Goal: Task Accomplishment & Management: Manage account settings

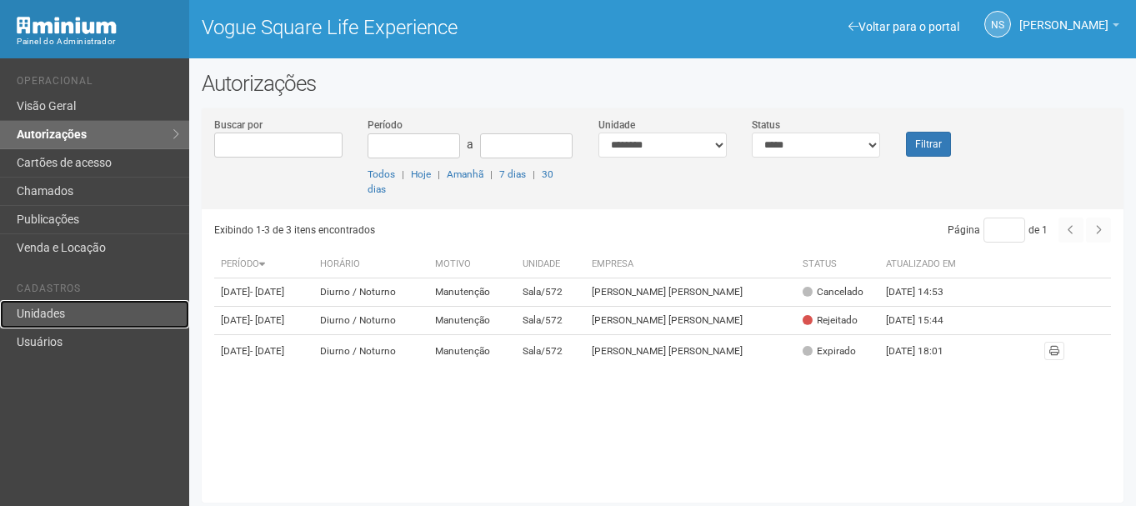
click at [135, 309] on link "Unidades" at bounding box center [94, 314] width 189 height 28
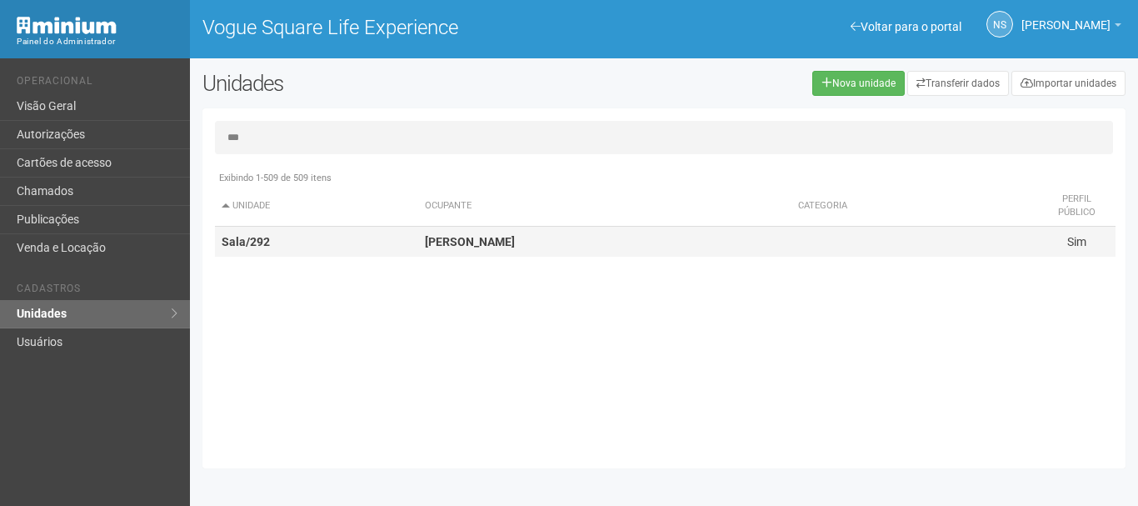
click at [422, 234] on td "PERRUT GARCIA" at bounding box center [604, 242] width 373 height 31
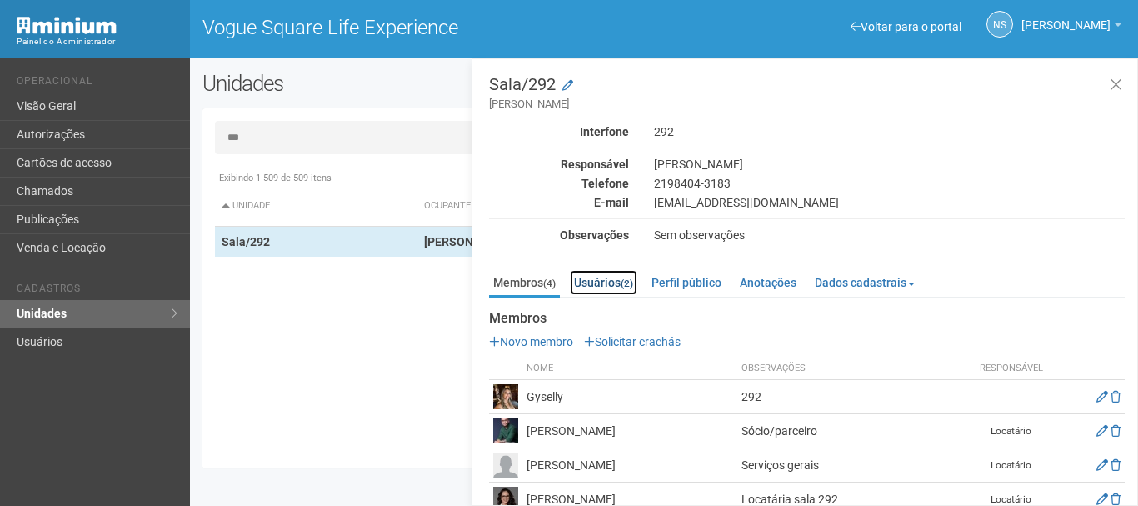
click at [618, 283] on link "Usuários (2)" at bounding box center [603, 282] width 67 height 25
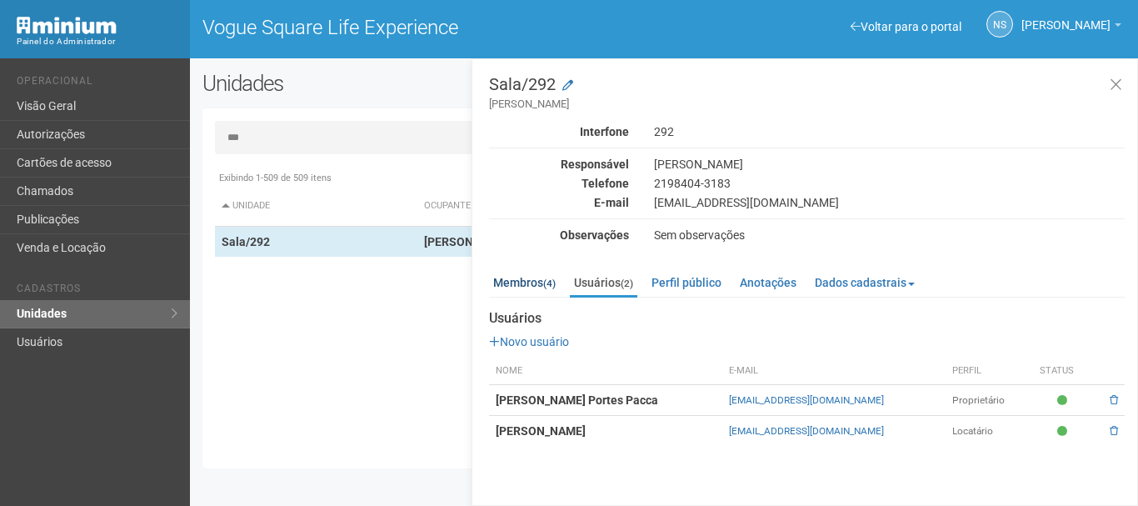
click at [547, 297] on div "Membros (4) Usuários (2) Perfil público Anotações Dados cadastrais Proprietário…" at bounding box center [807, 354] width 636 height 184
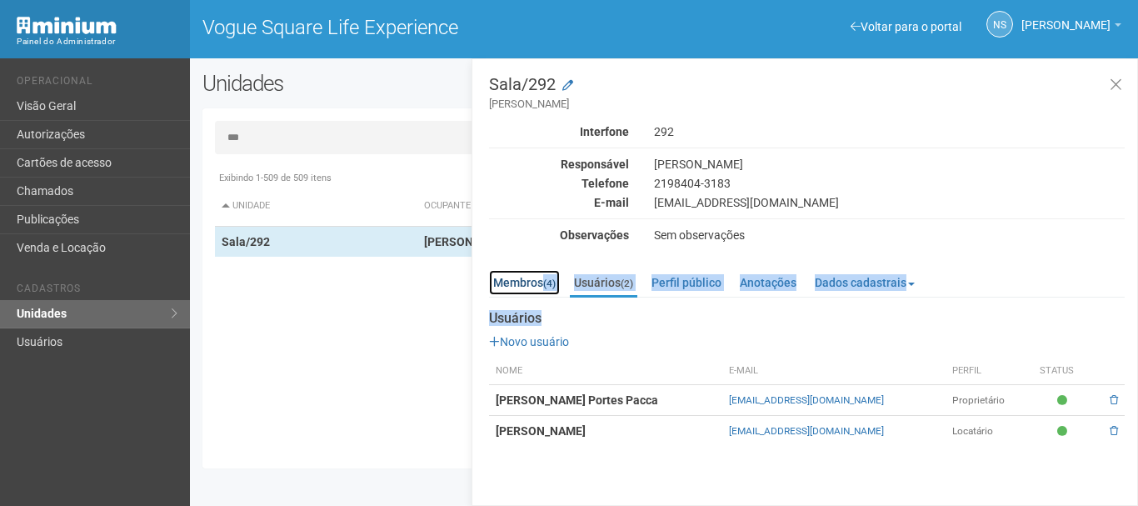
click at [539, 282] on link "Membros (4)" at bounding box center [524, 282] width 71 height 25
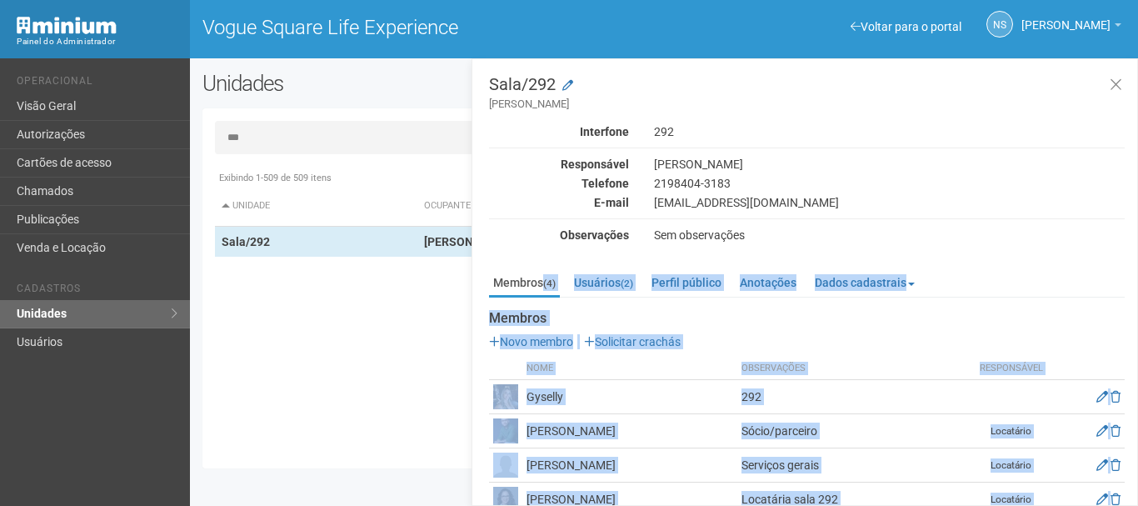
click at [779, 342] on p "Novo membro Solicitar crachás" at bounding box center [807, 341] width 636 height 15
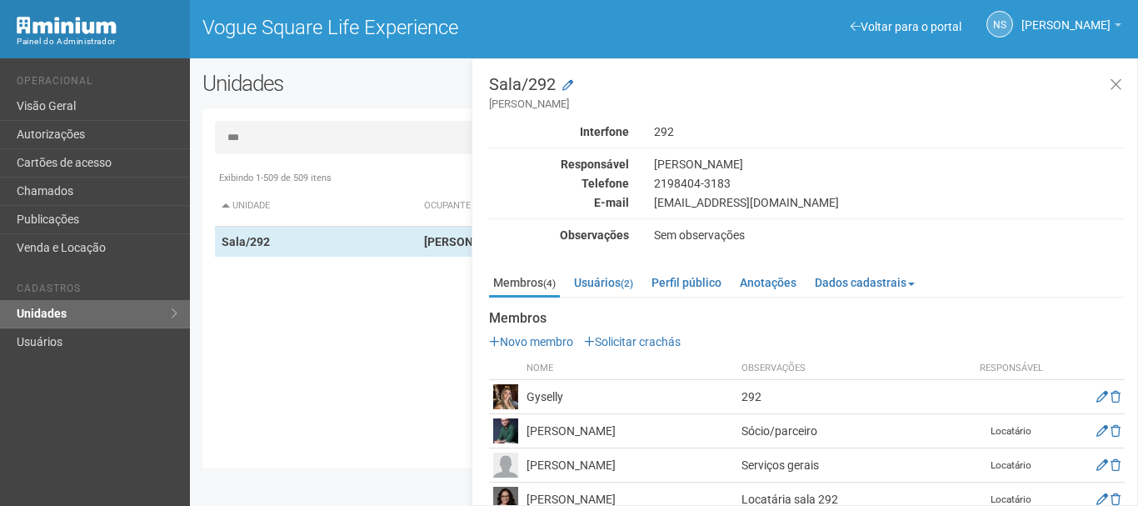
click at [540, 402] on td "Gyselly" at bounding box center [629, 397] width 215 height 34
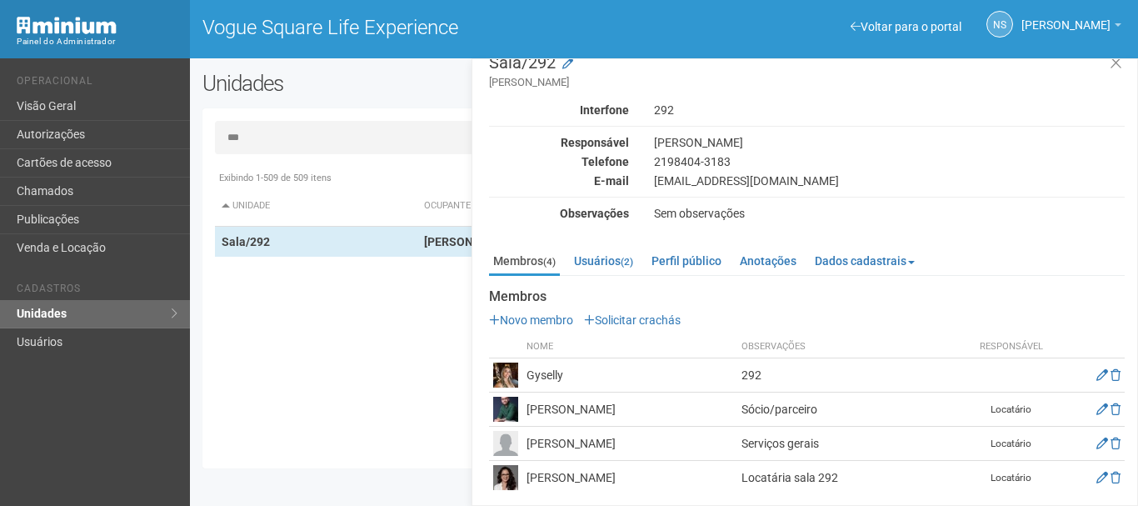
scroll to position [27, 0]
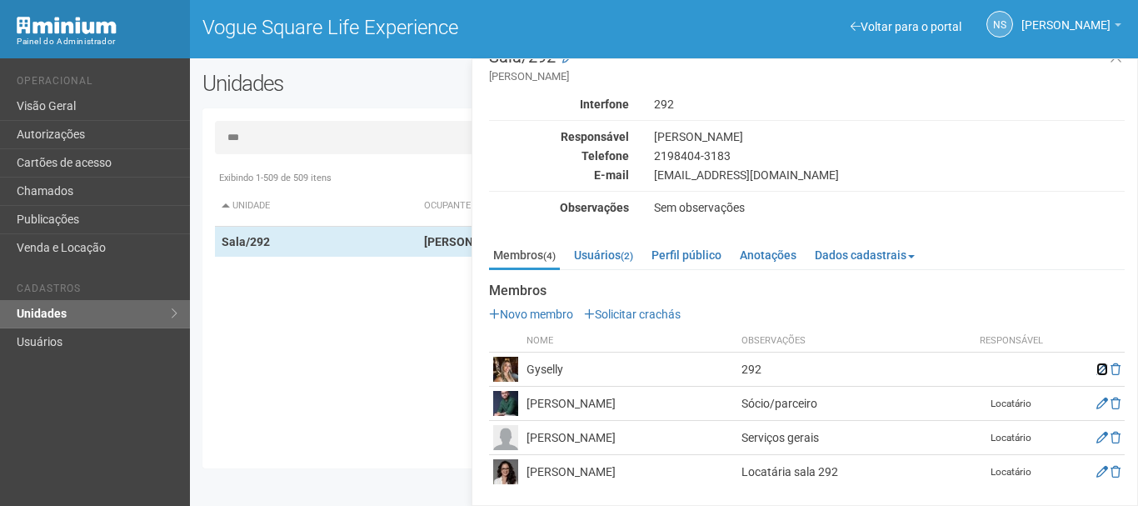
click at [1098, 364] on icon at bounding box center [1103, 369] width 12 height 12
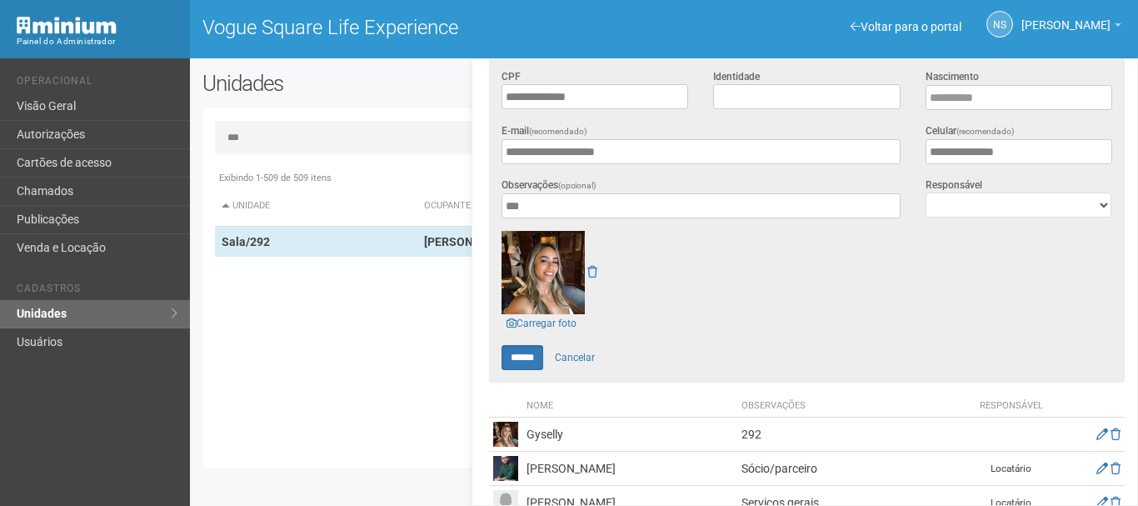
scroll to position [361, 0]
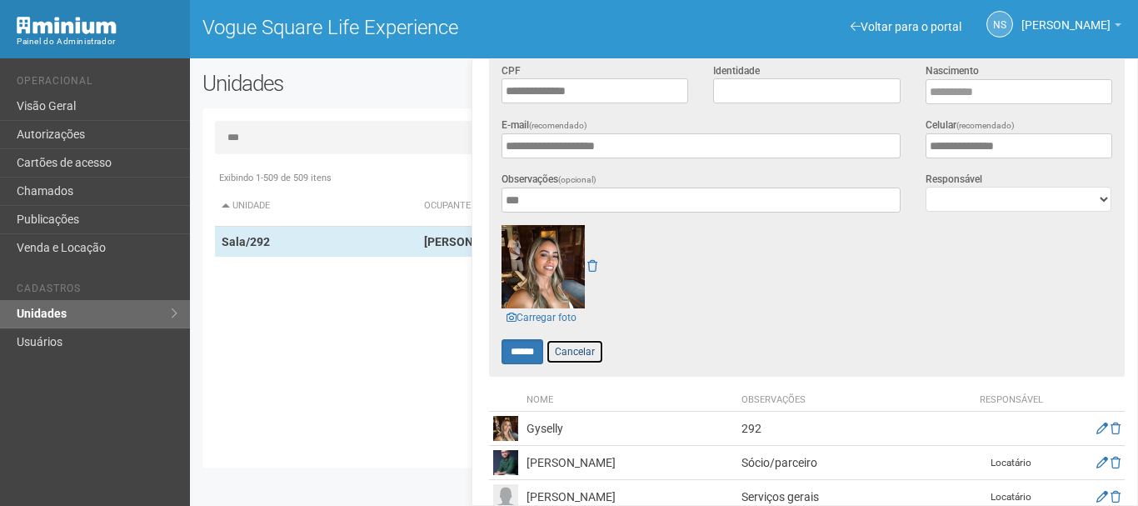
click at [577, 345] on link "Cancelar" at bounding box center [575, 351] width 58 height 25
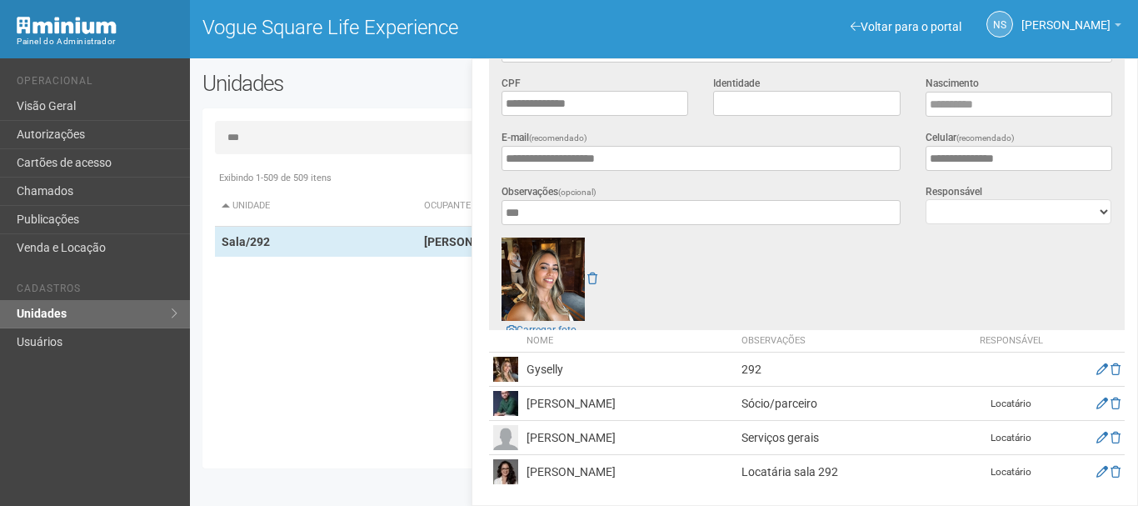
scroll to position [27, 0]
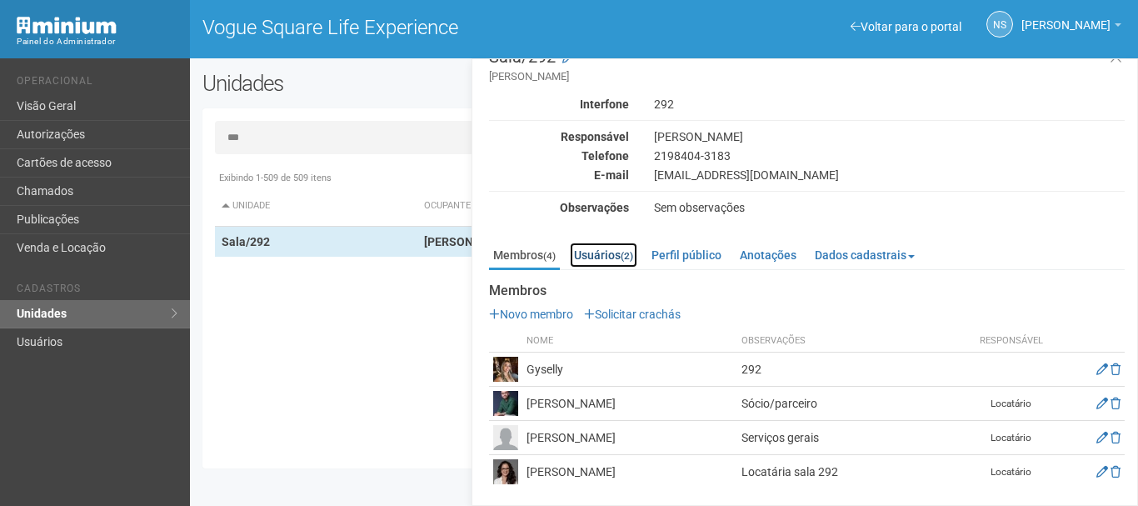
click at [613, 250] on link "Usuários (2)" at bounding box center [603, 254] width 67 height 25
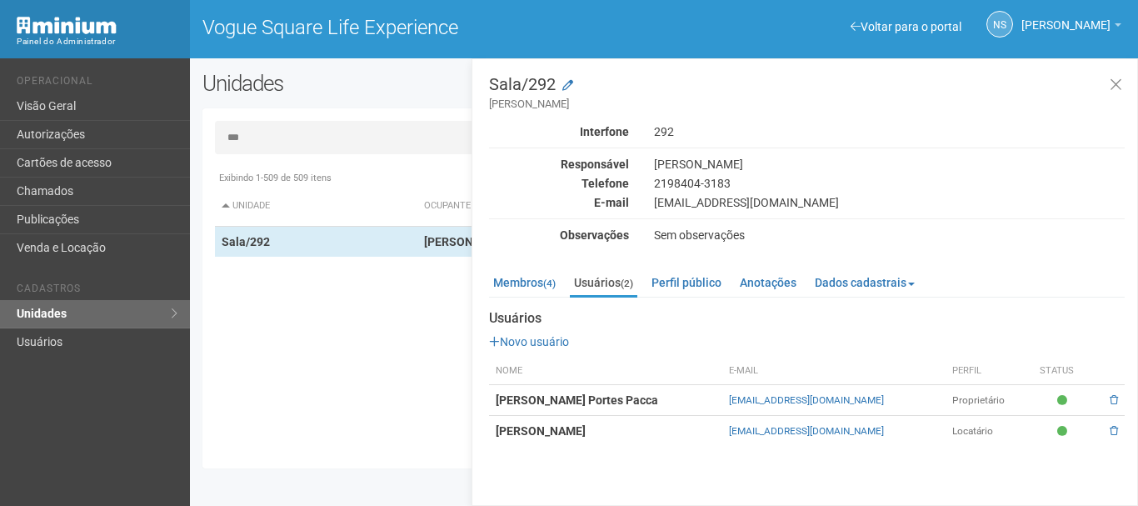
click at [677, 197] on div "mvfisio@gmail.com" at bounding box center [890, 202] width 496 height 15
click at [724, 194] on div "Interfone 292 Responsável VANESSA GARCIA DO NASCIMENTO Telefone 2198404-3183 E-…" at bounding box center [807, 183] width 636 height 118
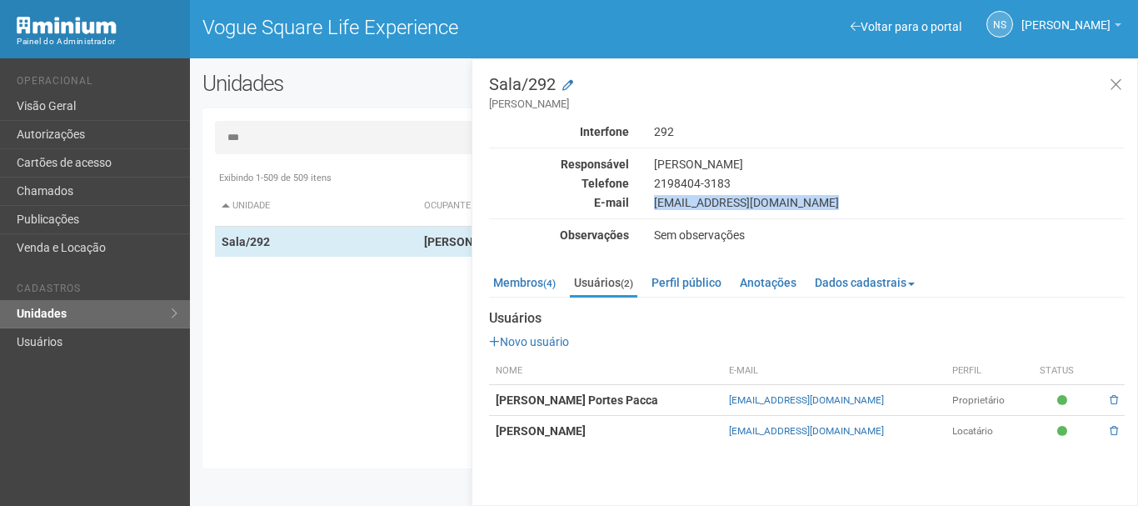
click at [724, 196] on div "mvfisio@gmail.com" at bounding box center [890, 202] width 496 height 15
copy div "mvfisio@gmail.com"
click at [372, 139] on input "***" at bounding box center [664, 137] width 898 height 33
type input "*"
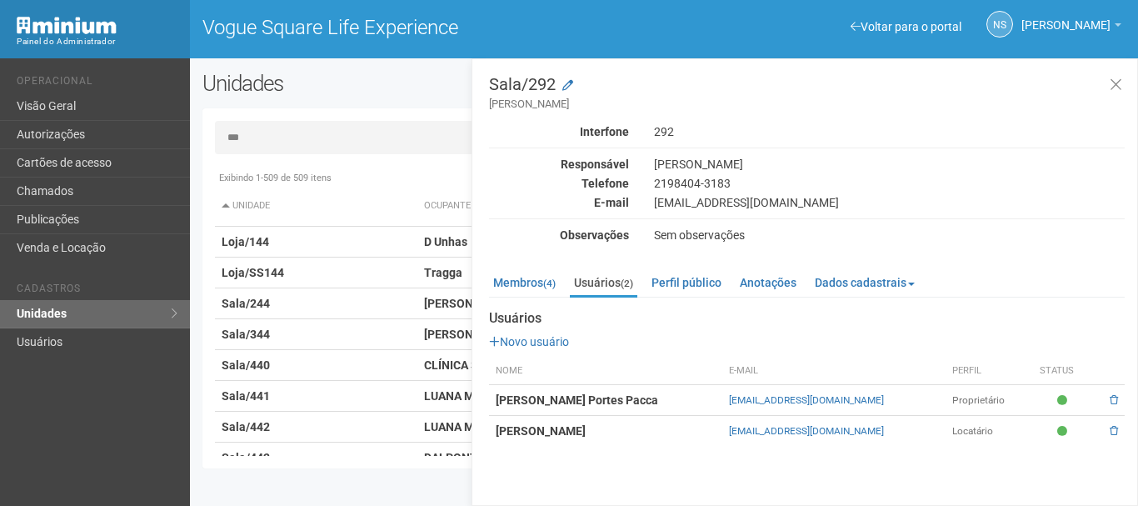
type input "***"
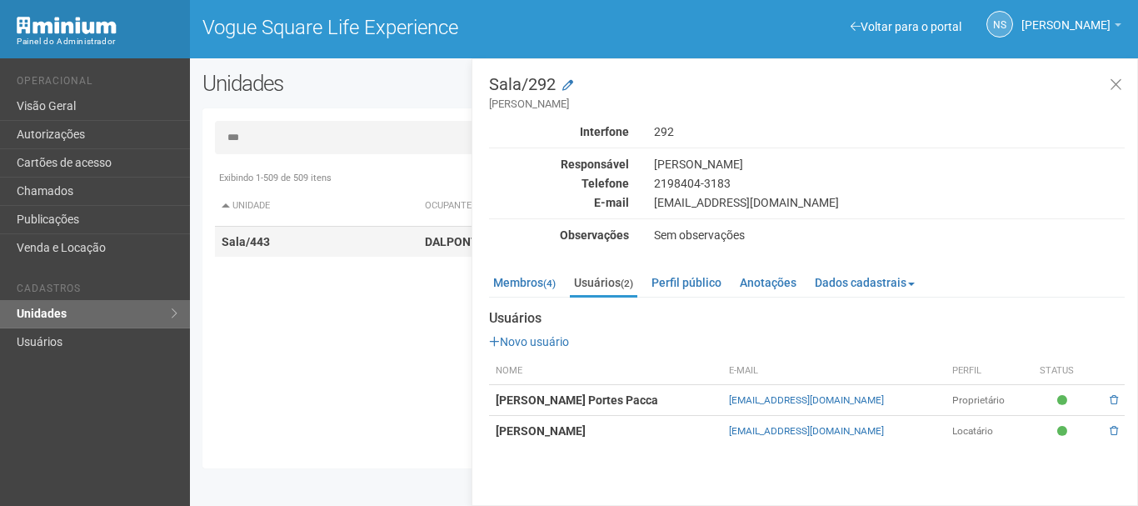
click at [400, 249] on td "Sala/443" at bounding box center [316, 242] width 203 height 31
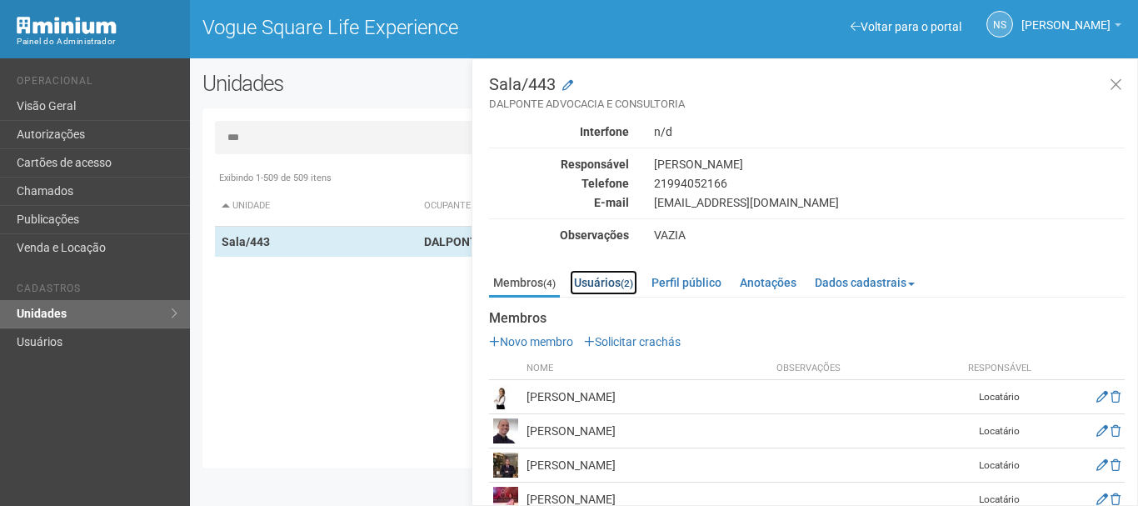
click at [629, 288] on link "Usuários (2)" at bounding box center [603, 282] width 67 height 25
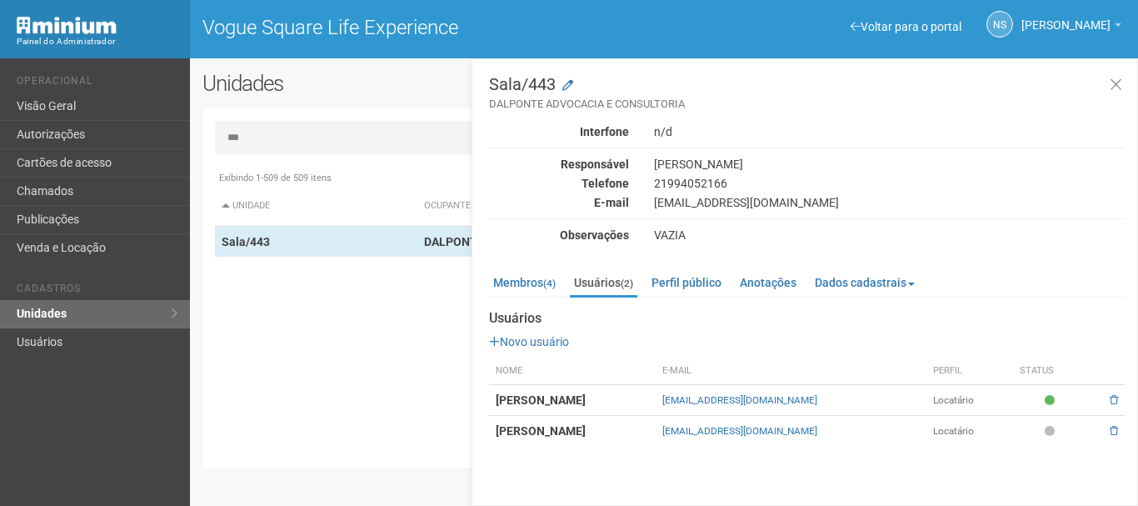
click at [656, 434] on td "Marco Antônio Fernandes Dalponte" at bounding box center [572, 431] width 167 height 31
click at [524, 282] on link "Membros (4)" at bounding box center [524, 282] width 71 height 25
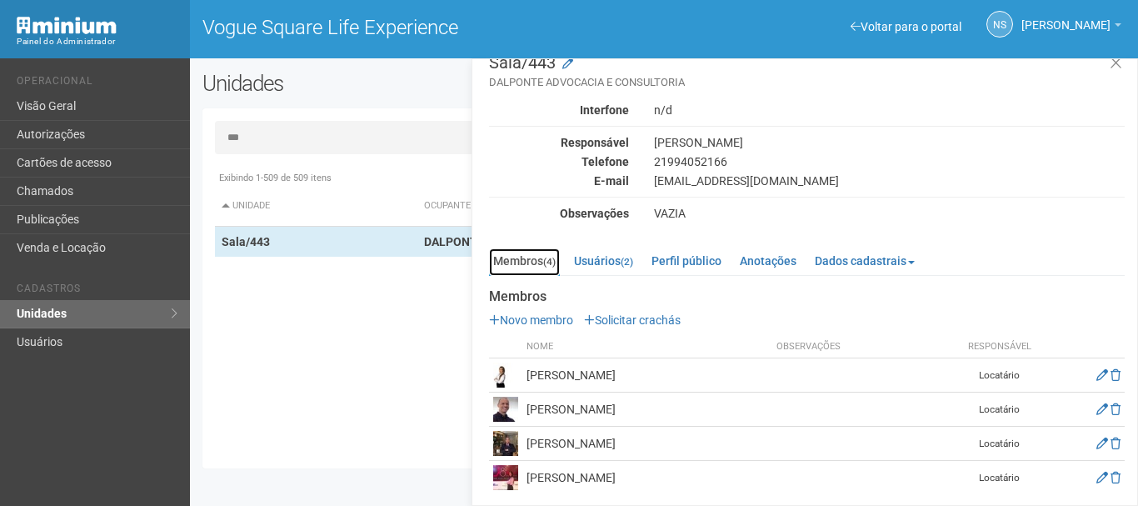
scroll to position [27, 0]
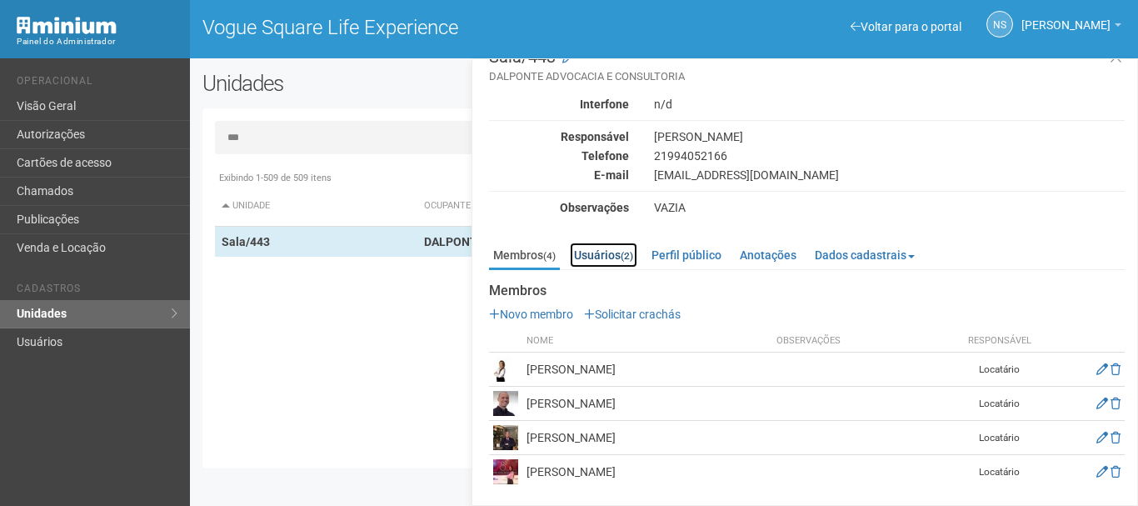
drag, startPoint x: 631, startPoint y: 257, endPoint x: 640, endPoint y: 262, distance: 10.1
click at [630, 257] on small "(2)" at bounding box center [627, 256] width 12 height 12
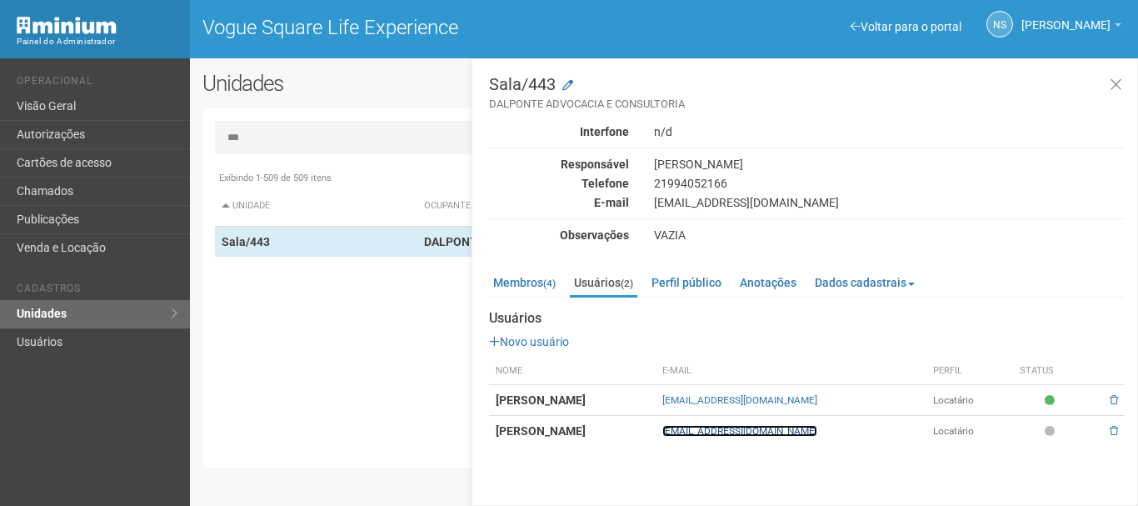
click at [817, 433] on link "professormarcodalponte@gmail.com" at bounding box center [739, 431] width 155 height 12
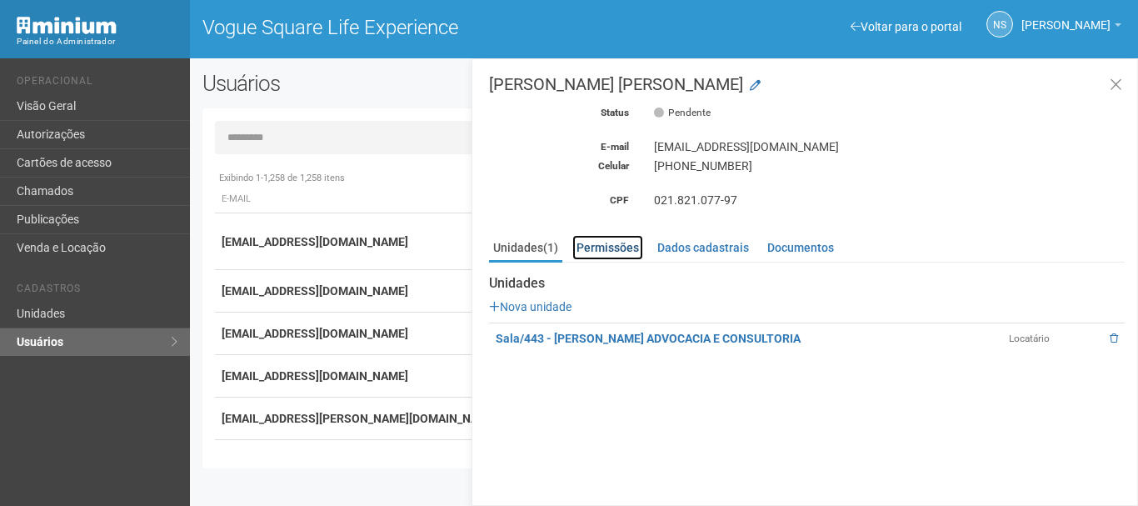
click at [618, 242] on link "Permissões" at bounding box center [607, 247] width 71 height 25
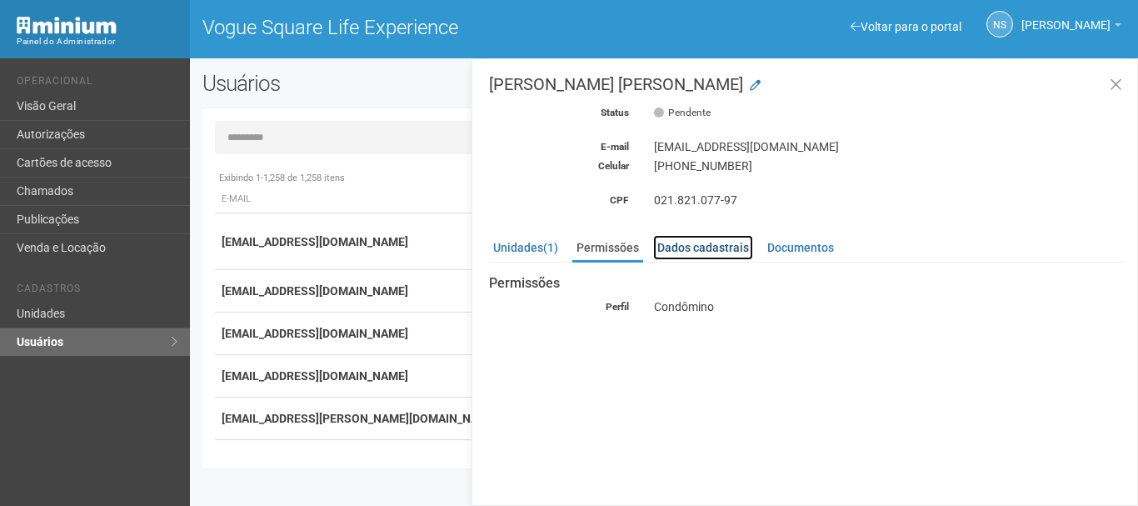
click at [672, 253] on link "Dados cadastrais" at bounding box center [703, 247] width 100 height 25
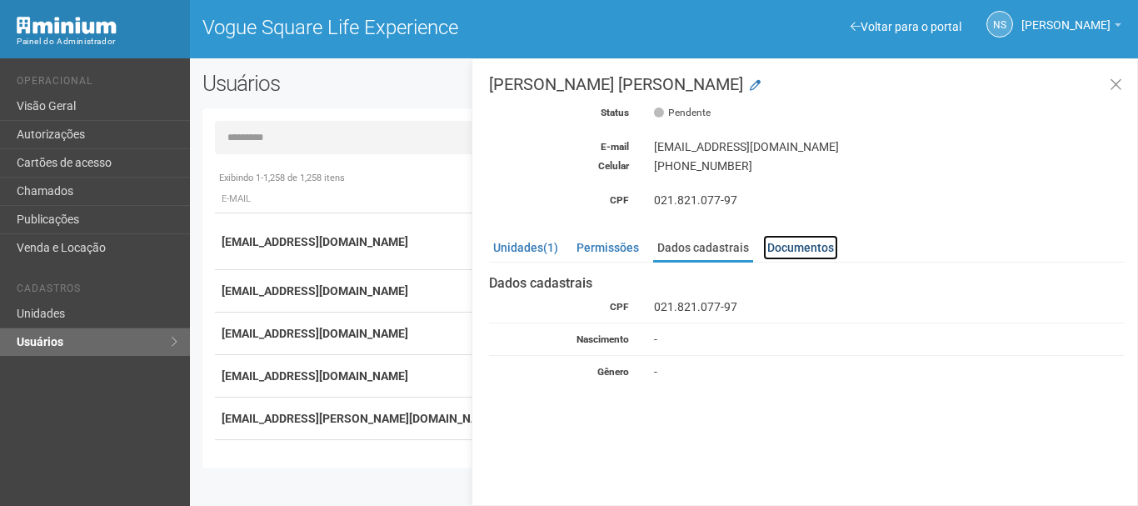
click at [782, 253] on link "Documentos" at bounding box center [800, 247] width 75 height 25
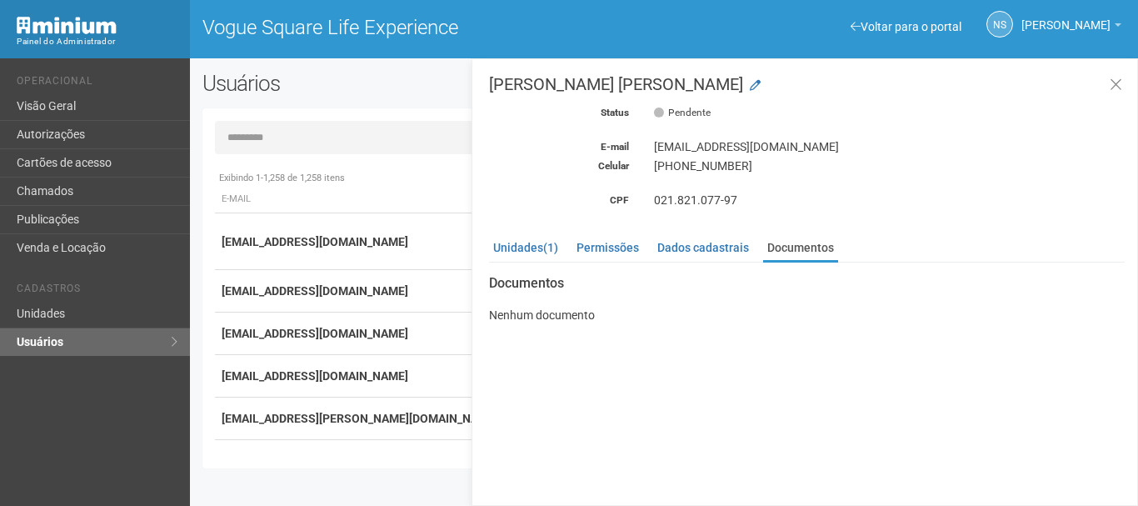
click at [681, 90] on h3 "Marco Antônio Fernandes Dalponte" at bounding box center [807, 84] width 636 height 17
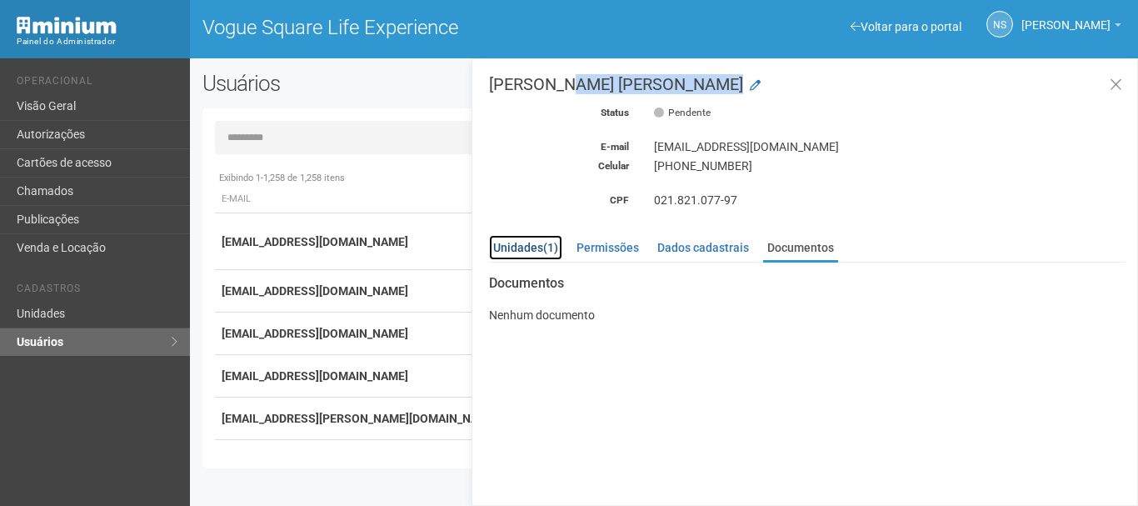
click at [534, 248] on link "Unidades (1)" at bounding box center [525, 247] width 73 height 25
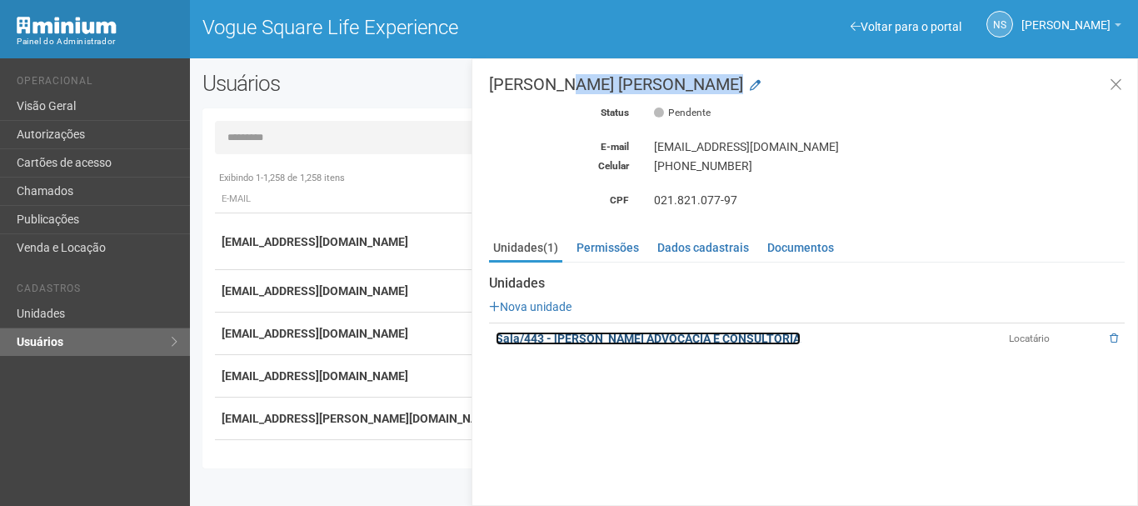
click at [542, 337] on link "Sala/443 - DALPONTE ADVOCACIA E CONSULTORIA" at bounding box center [648, 338] width 305 height 13
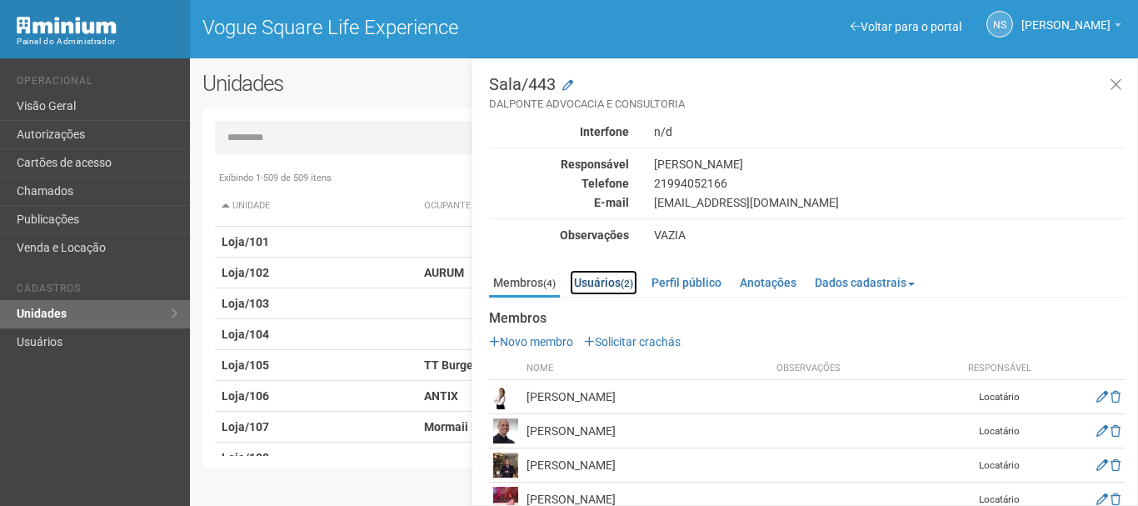
click at [613, 288] on link "Usuários (2)" at bounding box center [603, 282] width 67 height 25
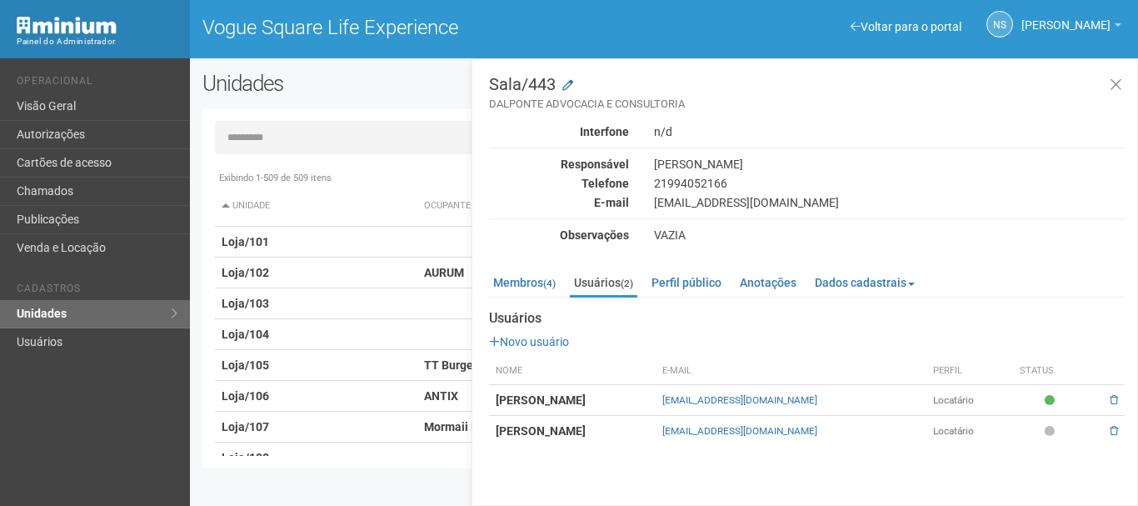
click at [702, 203] on div "dalponte@dalponteadvogados.com.br" at bounding box center [890, 202] width 496 height 15
click at [702, 203] on div "[EMAIL_ADDRESS][DOMAIN_NAME]" at bounding box center [890, 202] width 496 height 15
copy div "[EMAIL_ADDRESS][DOMAIN_NAME]"
click at [37, 84] on li "Operacional" at bounding box center [97, 83] width 161 height 17
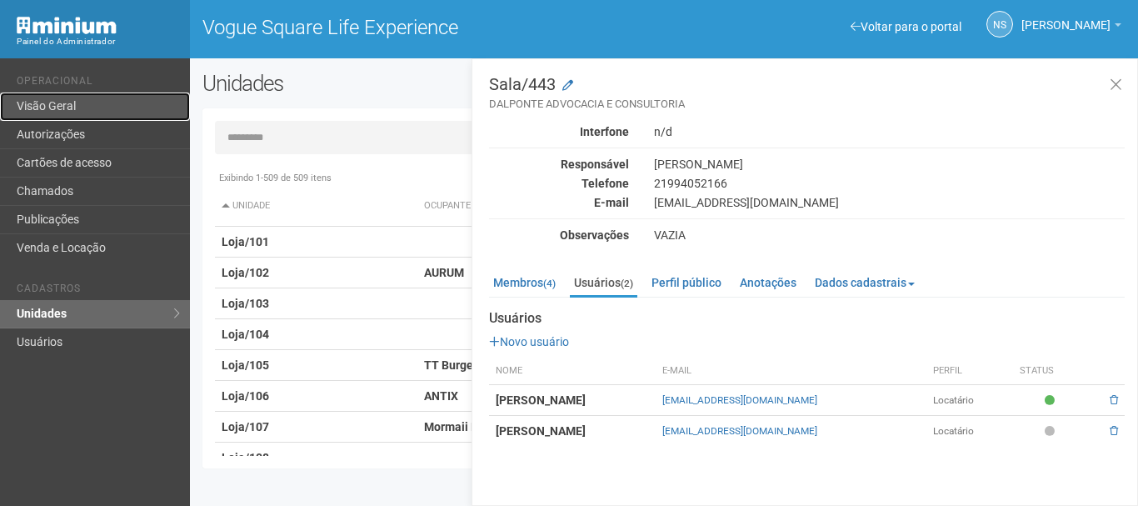
click at [67, 100] on link "Visão Geral" at bounding box center [95, 106] width 190 height 28
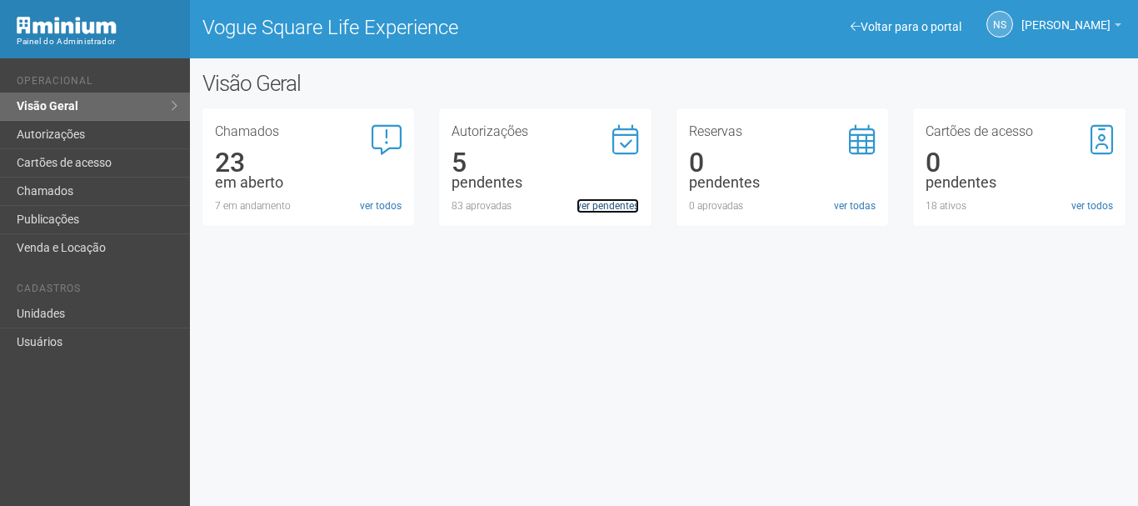
click at [582, 202] on link "ver pendentes" at bounding box center [608, 205] width 62 height 15
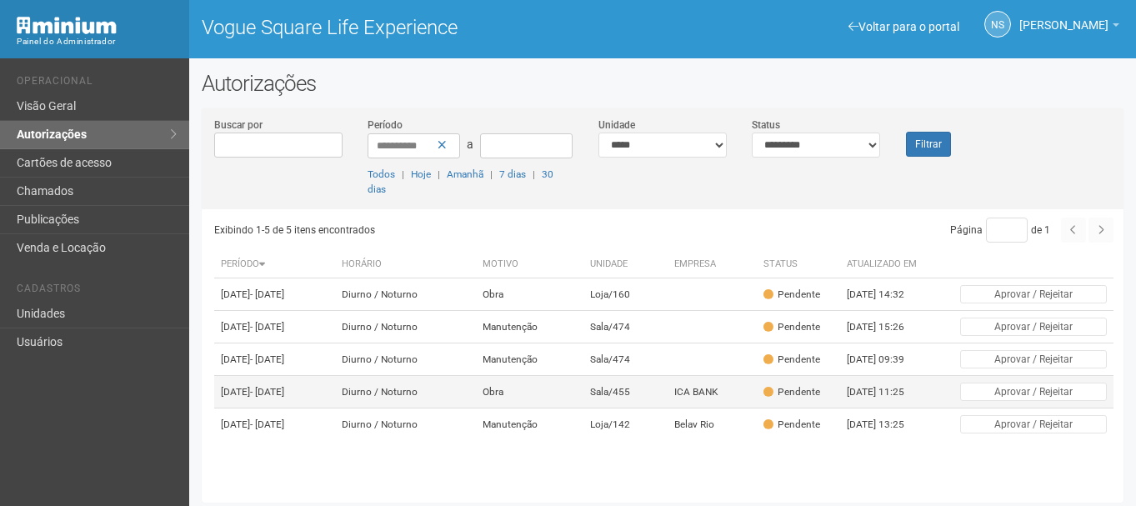
click at [568, 408] on td "Obra" at bounding box center [529, 392] width 107 height 32
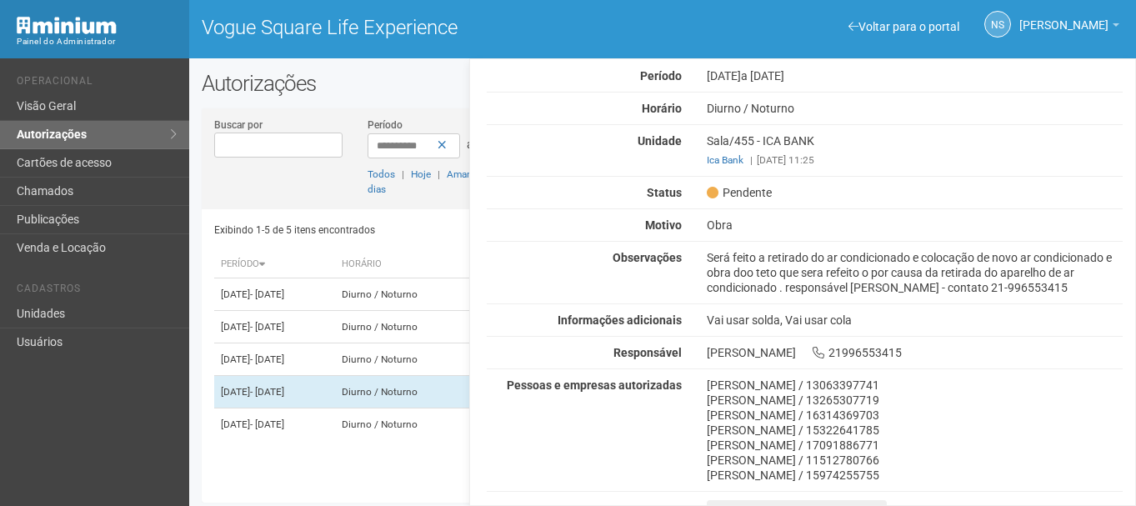
scroll to position [75, 0]
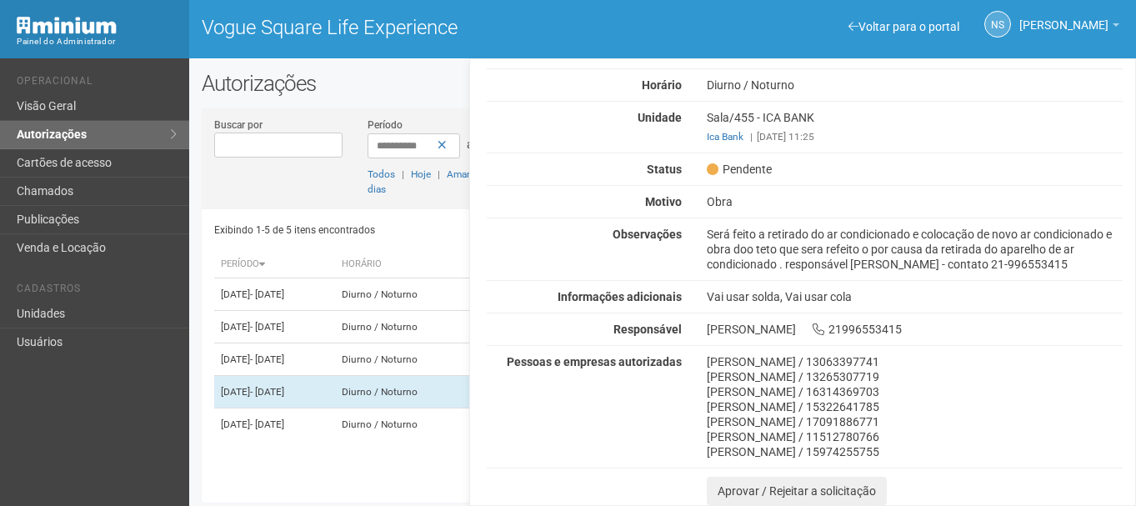
click at [728, 238] on div "Será feito a retirado do ar condicionado e colocação de novo ar condicionado e …" at bounding box center [914, 249] width 441 height 45
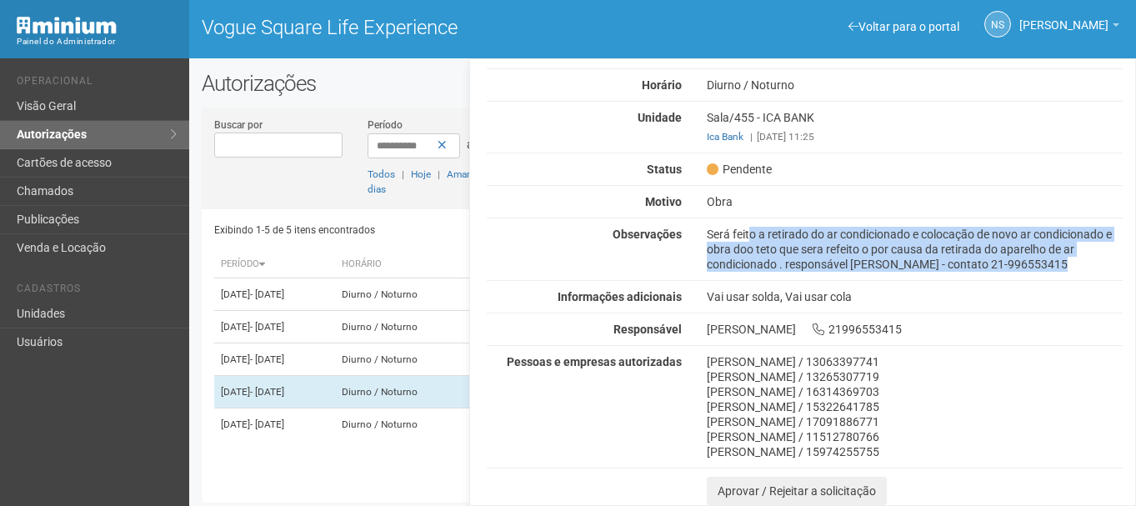
click at [728, 238] on div "Será feito a retirado do ar condicionado e colocação de novo ar condicionado e …" at bounding box center [914, 249] width 441 height 45
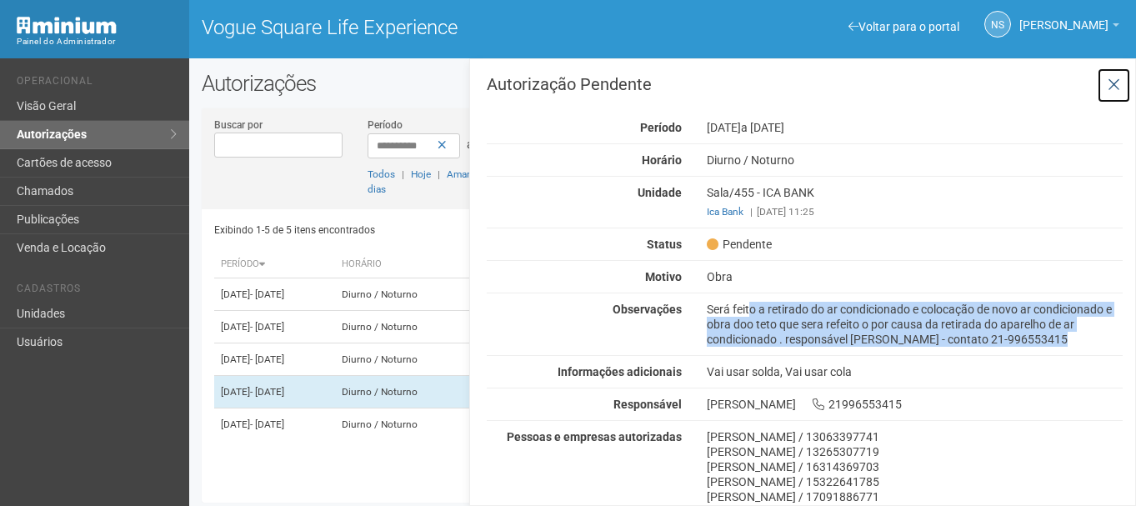
click at [1109, 79] on icon at bounding box center [1113, 85] width 12 height 17
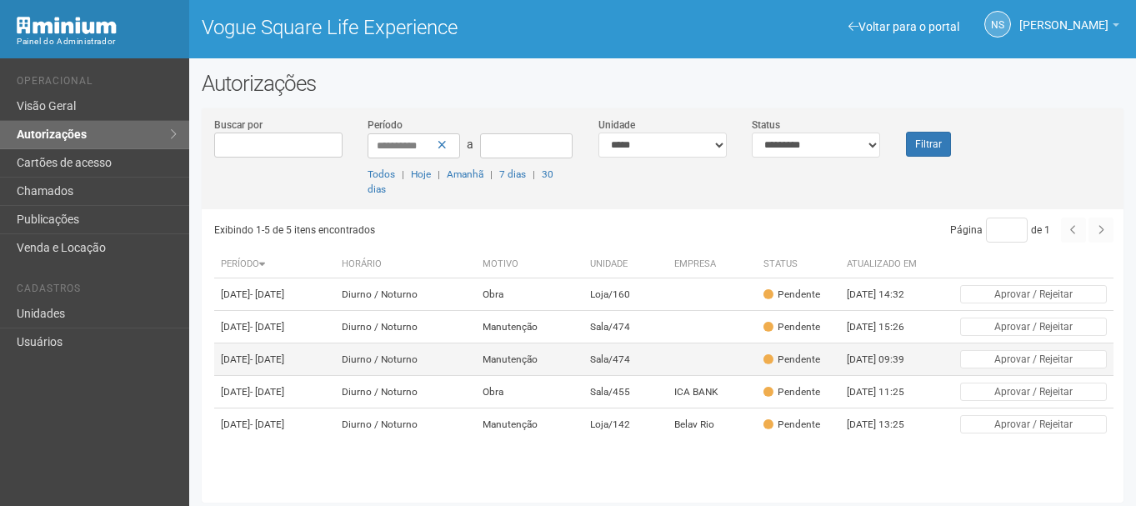
click at [583, 372] on td "Manutenção" at bounding box center [529, 359] width 107 height 32
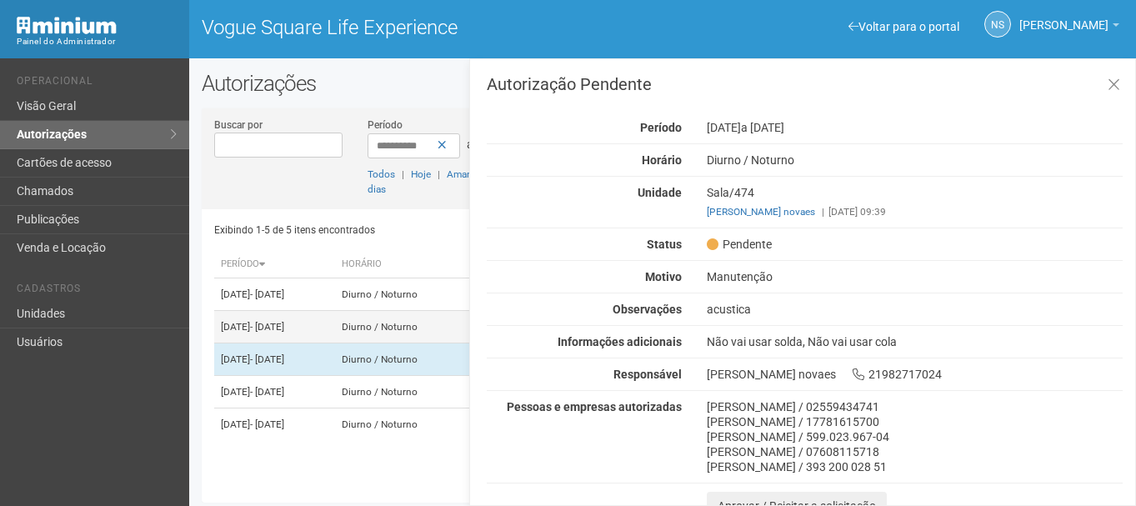
click at [284, 332] on span "- 01/01/2026" at bounding box center [267, 327] width 34 height 12
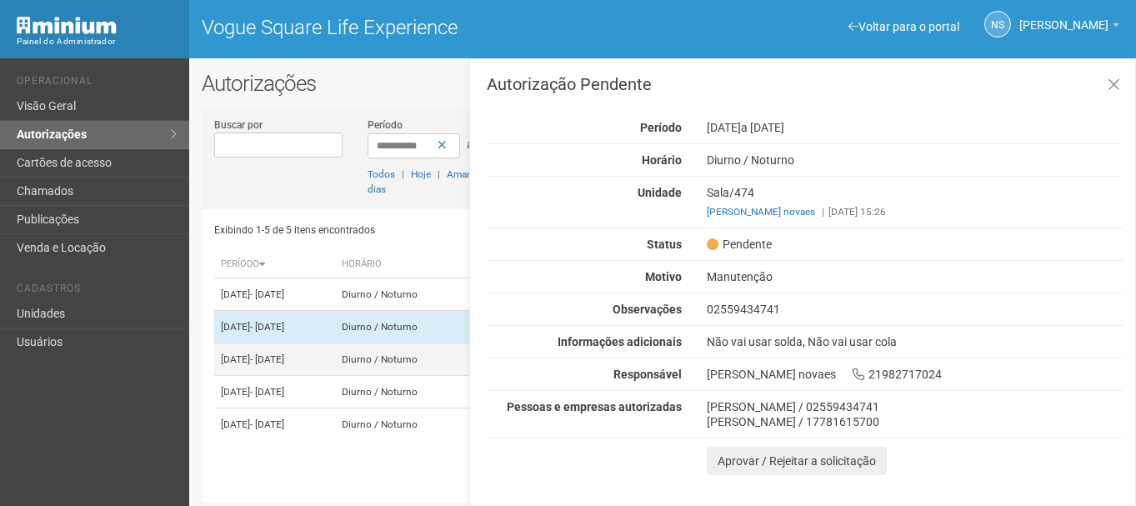
click at [328, 373] on td "30/09/2025 - 01/01/2026" at bounding box center [274, 359] width 121 height 32
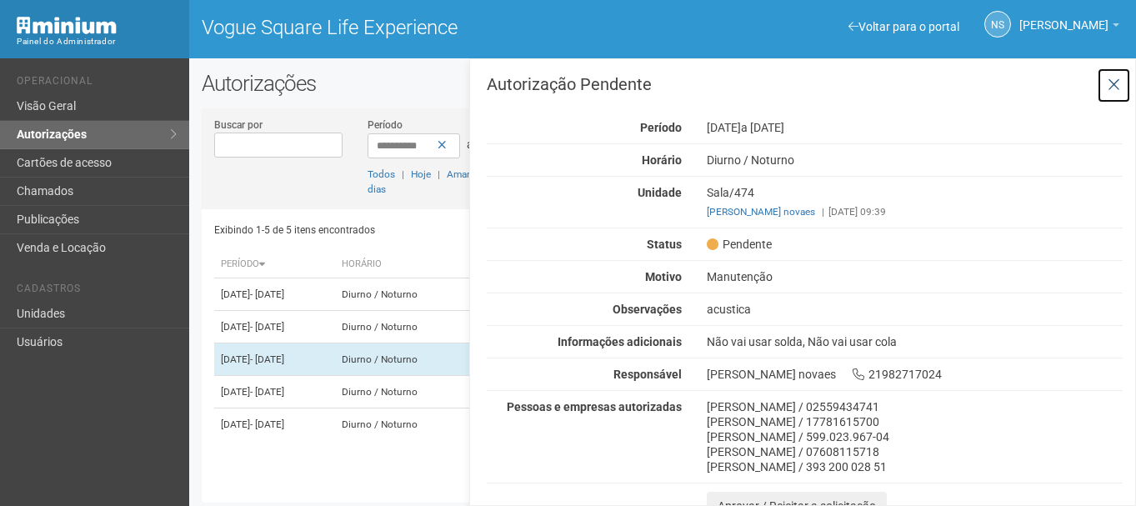
click at [1105, 75] on button at bounding box center [1114, 85] width 34 height 36
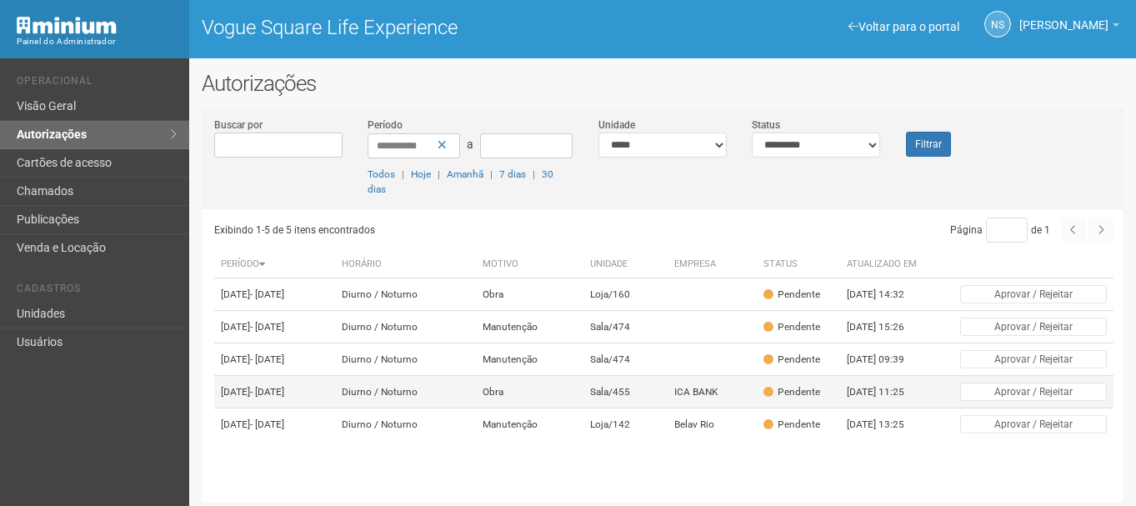
click at [583, 408] on td "Obra" at bounding box center [529, 392] width 107 height 32
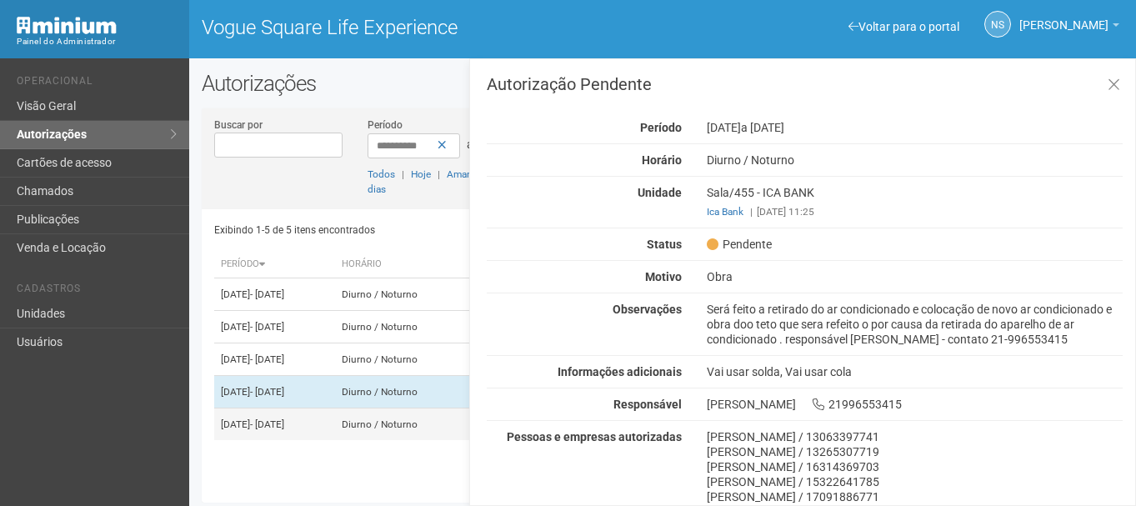
click at [284, 430] on span "- 03/10/2025" at bounding box center [267, 424] width 34 height 12
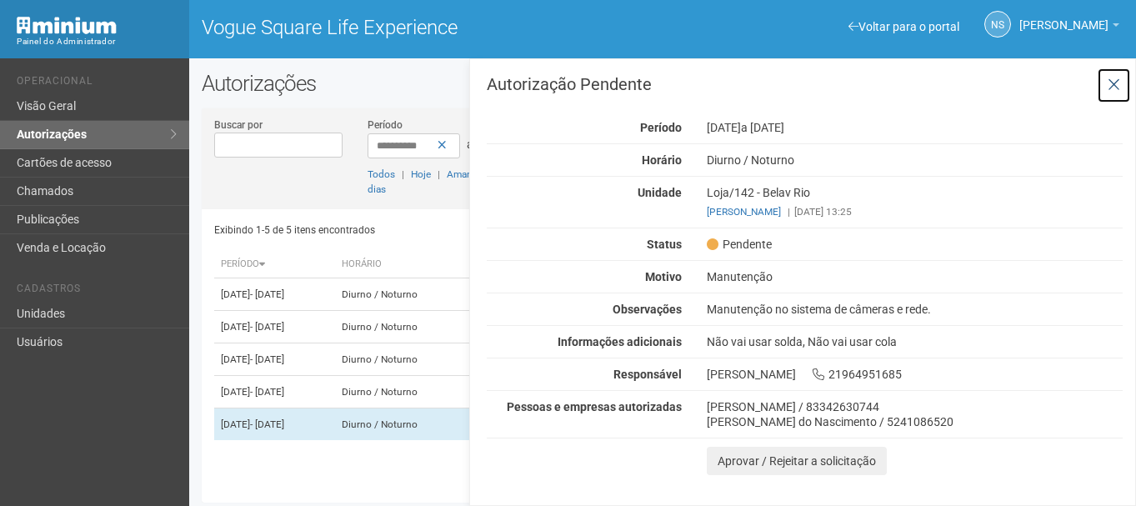
click at [1119, 83] on icon at bounding box center [1113, 85] width 12 height 17
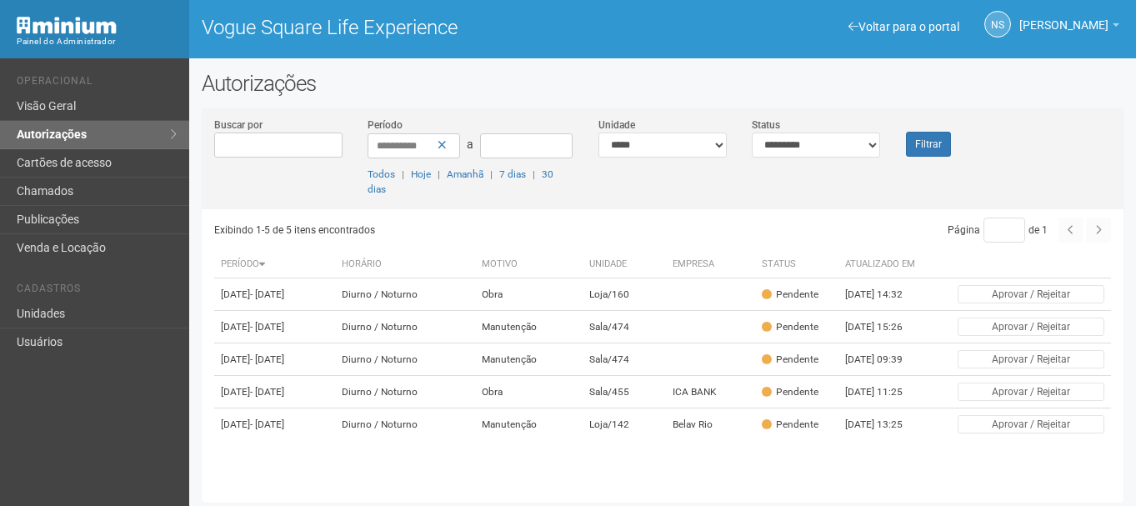
scroll to position [17, 0]
click at [36, 167] on link "Cartões de acesso" at bounding box center [94, 163] width 189 height 28
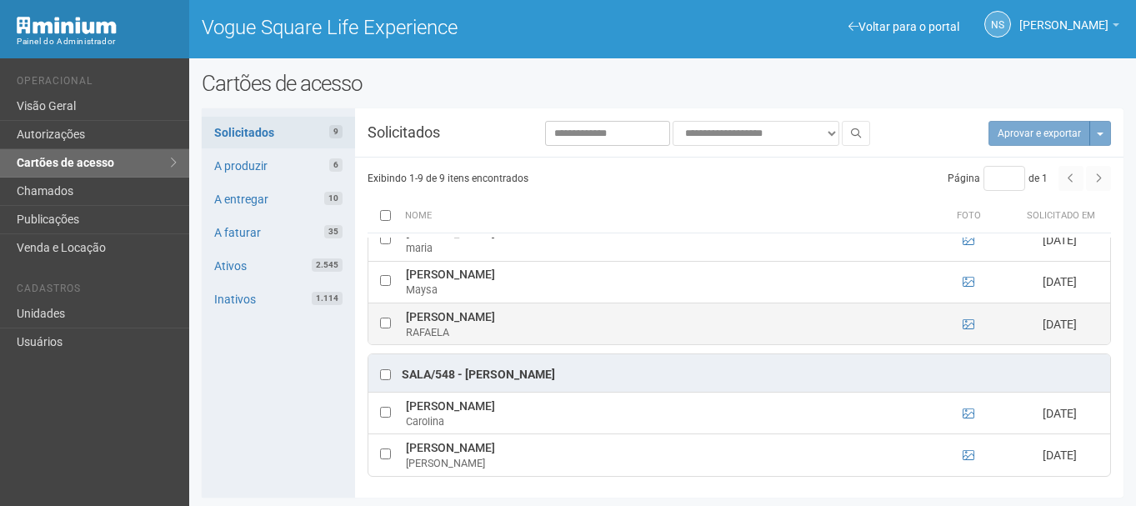
scroll to position [1, 0]
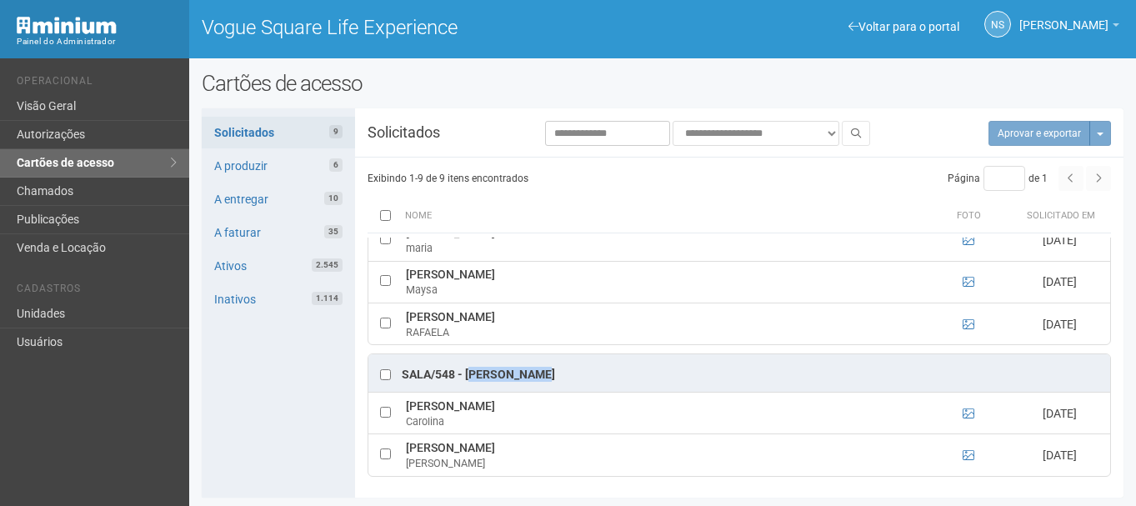
drag, startPoint x: 475, startPoint y: 373, endPoint x: 545, endPoint y: 373, distance: 70.0
click at [545, 373] on div "Sala/548 - [PERSON_NAME]" at bounding box center [478, 375] width 153 height 17
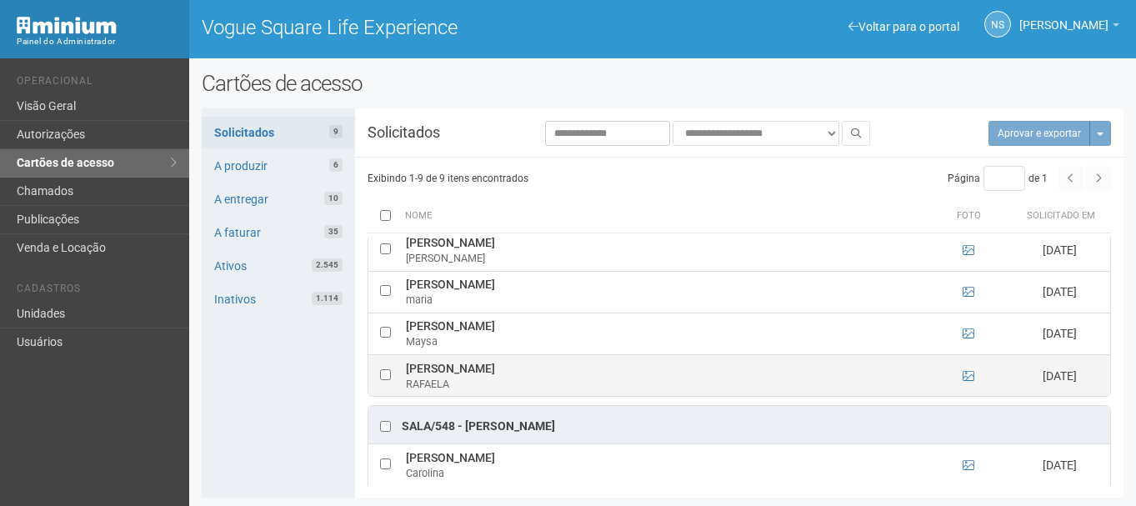
scroll to position [191, 0]
